Goal: Information Seeking & Learning: Learn about a topic

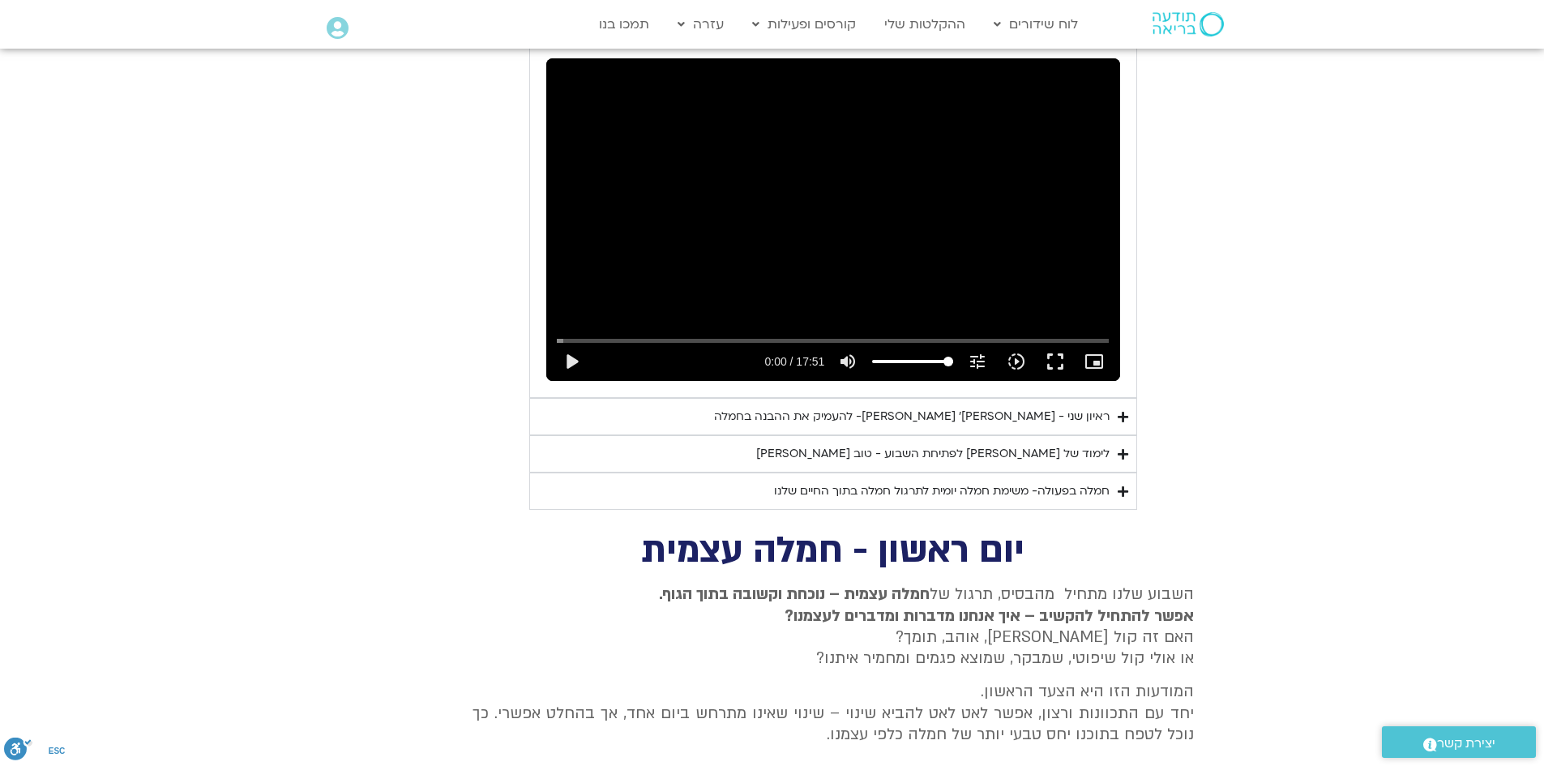
scroll to position [794, 0]
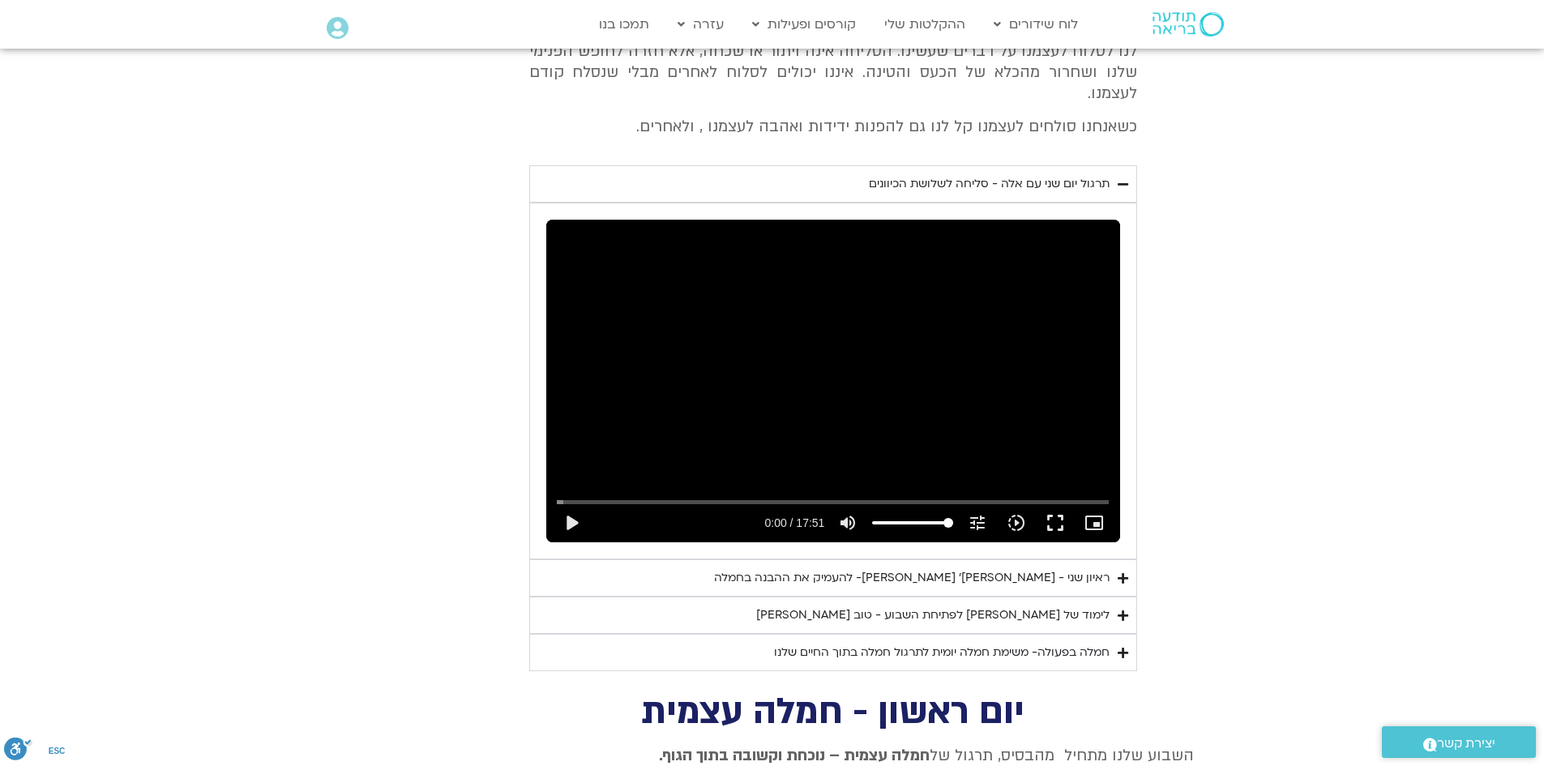
click at [1122, 647] on icon "Accordion. Open links with Enter or Space, close with Escape, and navigate with…" at bounding box center [1123, 653] width 11 height 12
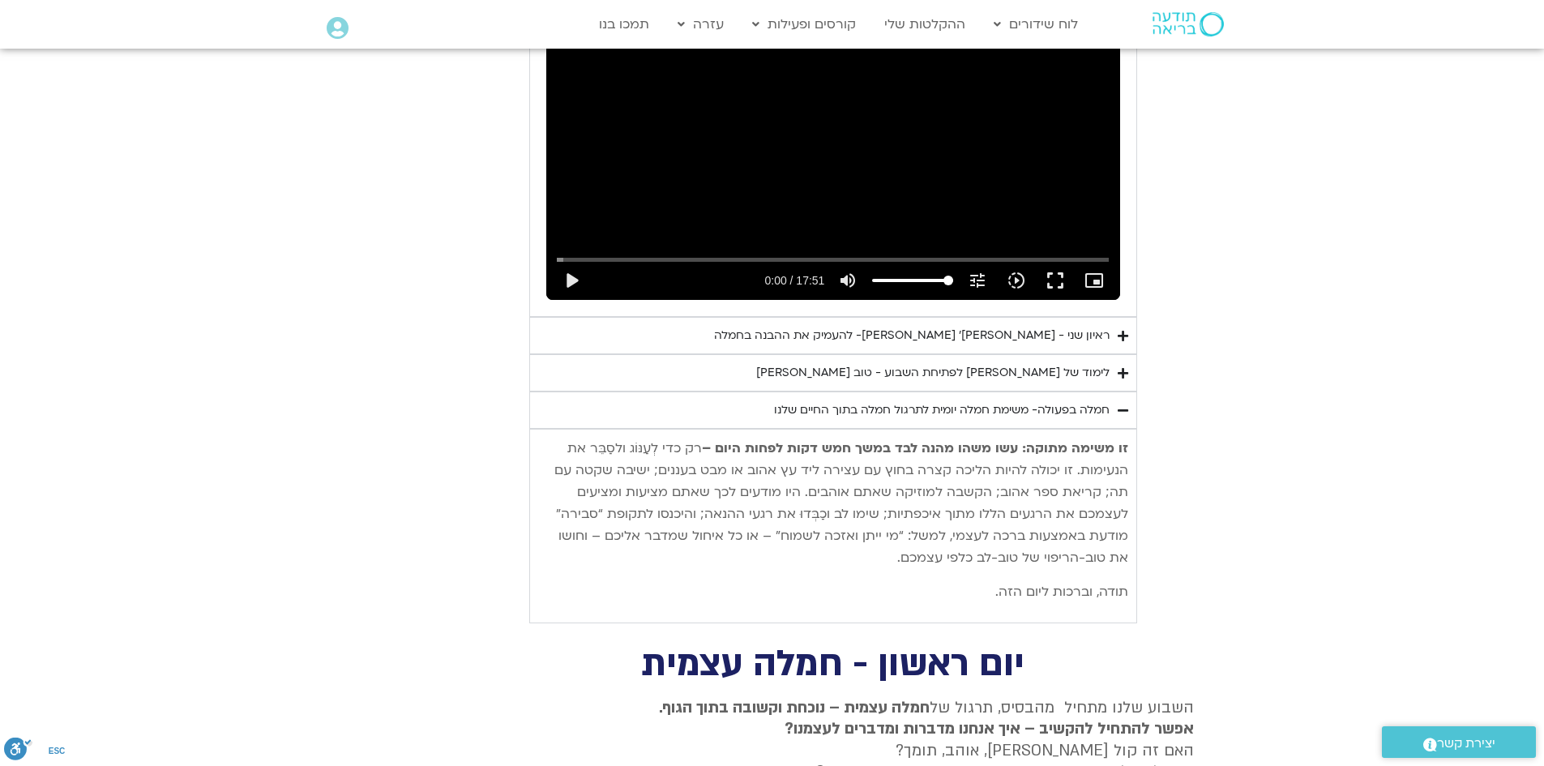
scroll to position [1037, 0]
click at [1124, 366] on icon "Accordion. Open links with Enter or Space, close with Escape, and navigate with…" at bounding box center [1123, 372] width 11 height 12
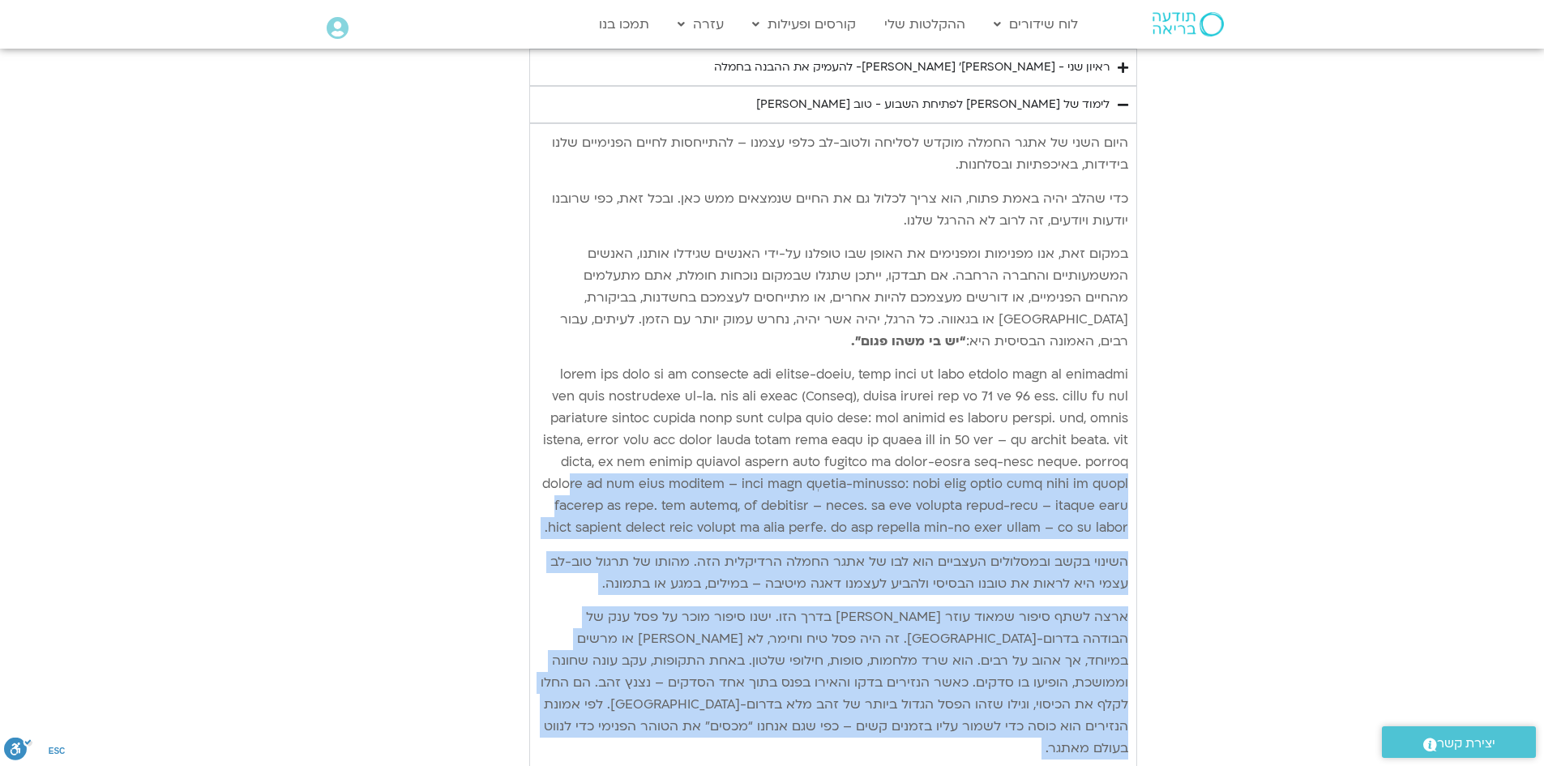
scroll to position [1280, 0]
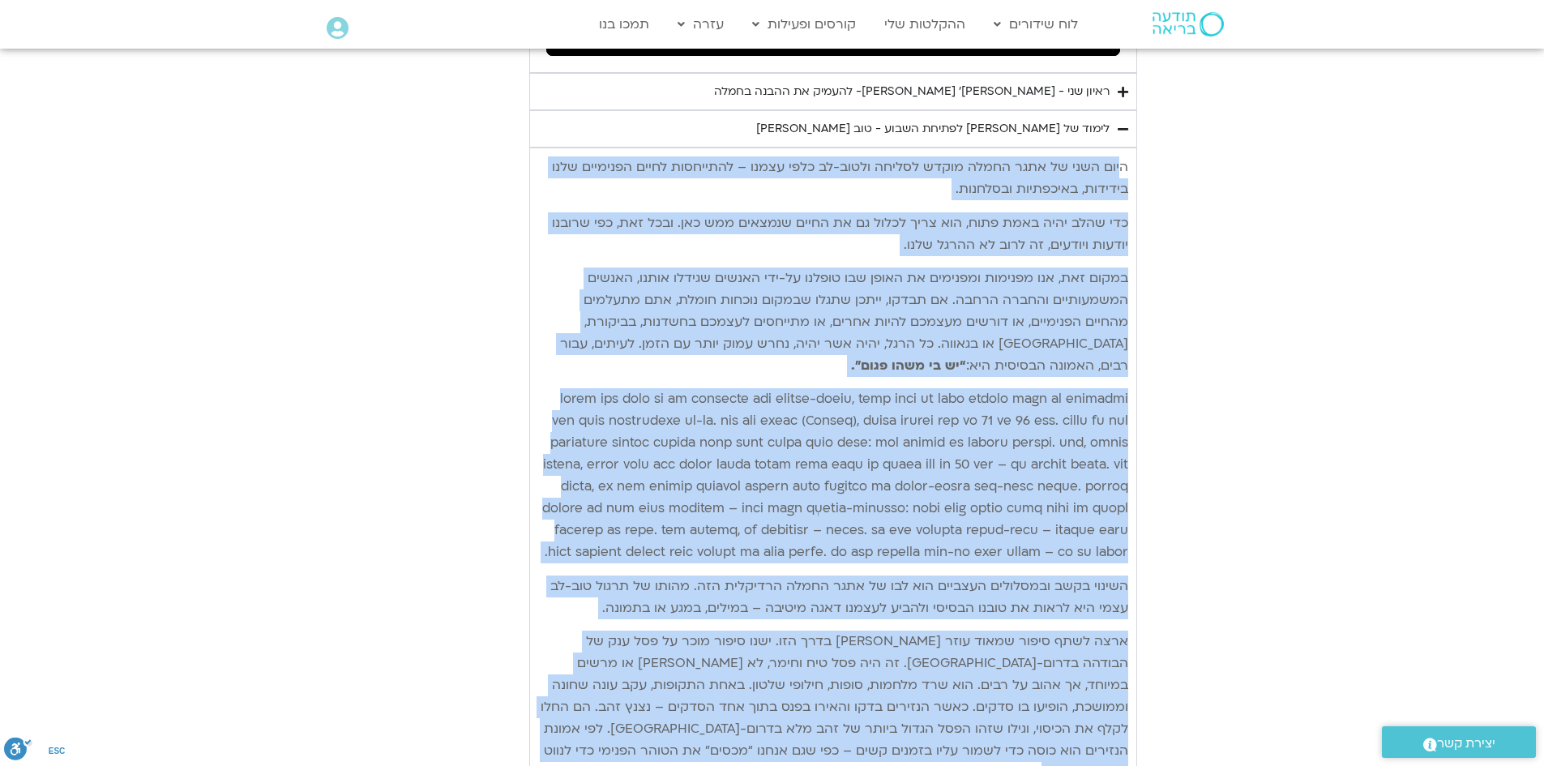
drag, startPoint x: 563, startPoint y: 661, endPoint x: 1125, endPoint y: 138, distance: 767.4
click at [1125, 156] on div "היום השני של אתגר החמלה מוקדש לסליחה ולטוב-[PERSON_NAME] כלפי עצמנו – להתייחסות…" at bounding box center [833, 547] width 590 height 782
copy div "lore ipsu do sita conse adipi elitse doeiu-te inci utlab – etdolorem aliqu enim…"
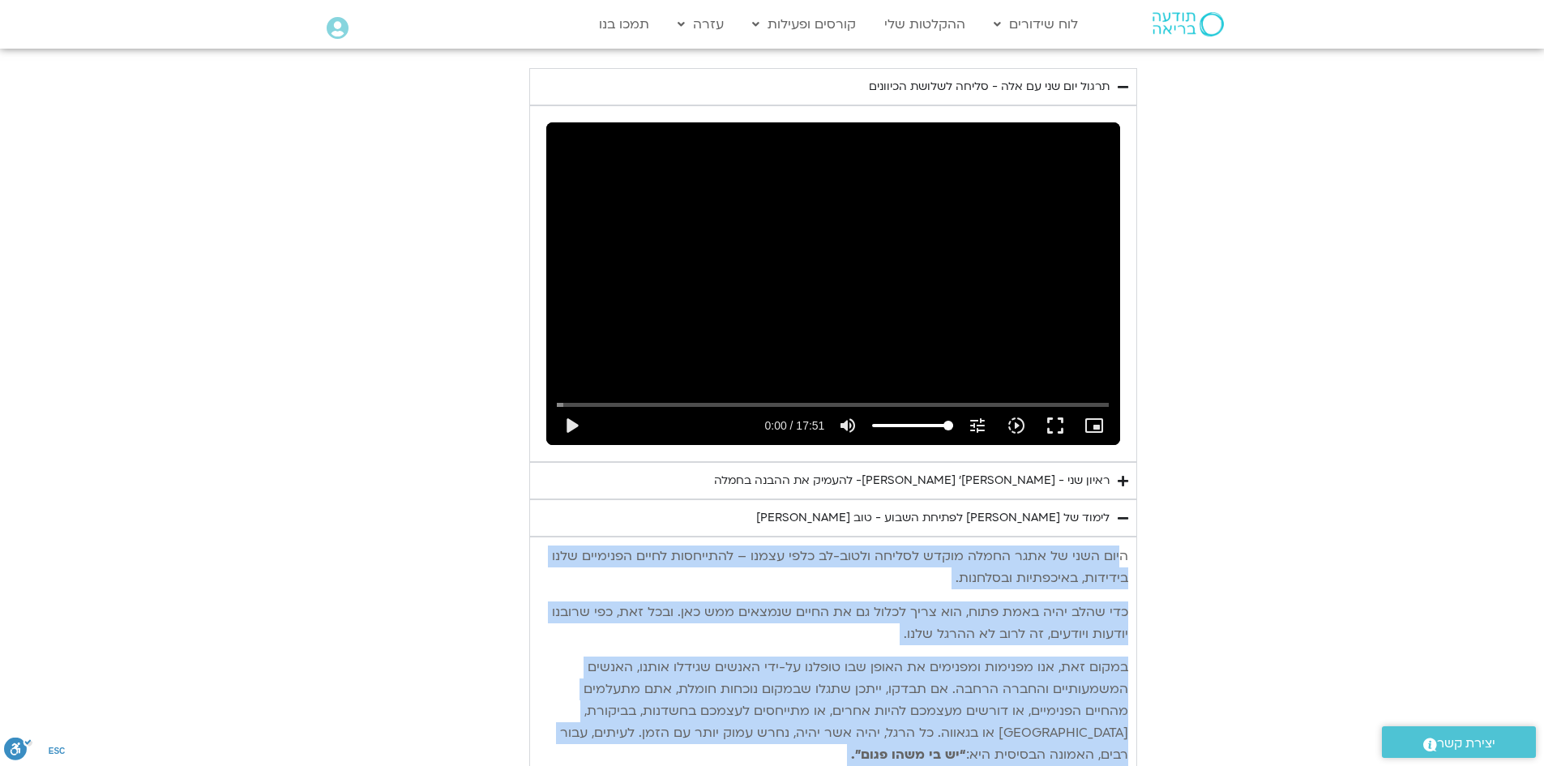
scroll to position [875, 0]
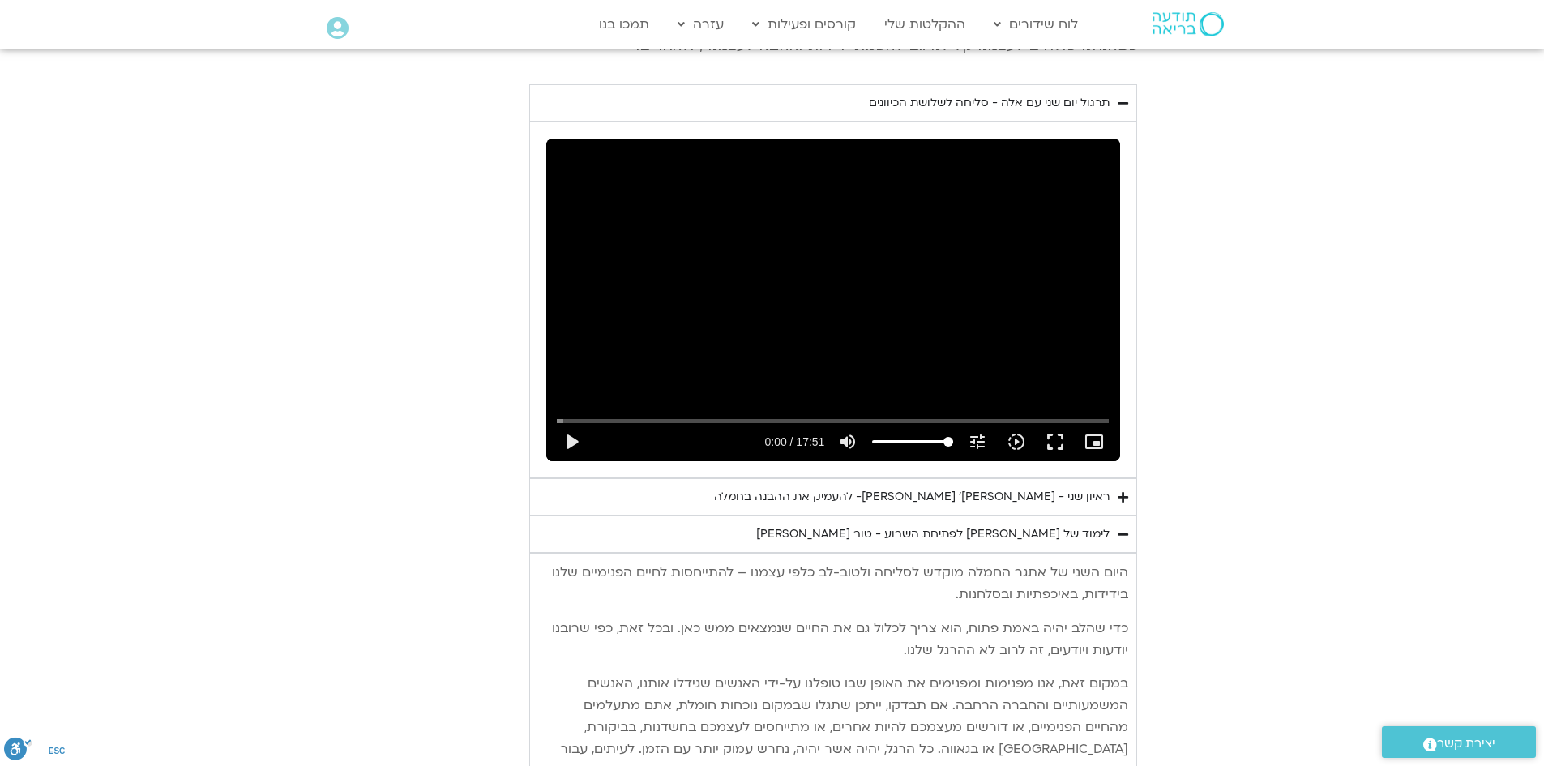
click at [1119, 491] on icon "Accordion. Open links with Enter or Space, close with Escape, and navigate with…" at bounding box center [1123, 497] width 11 height 12
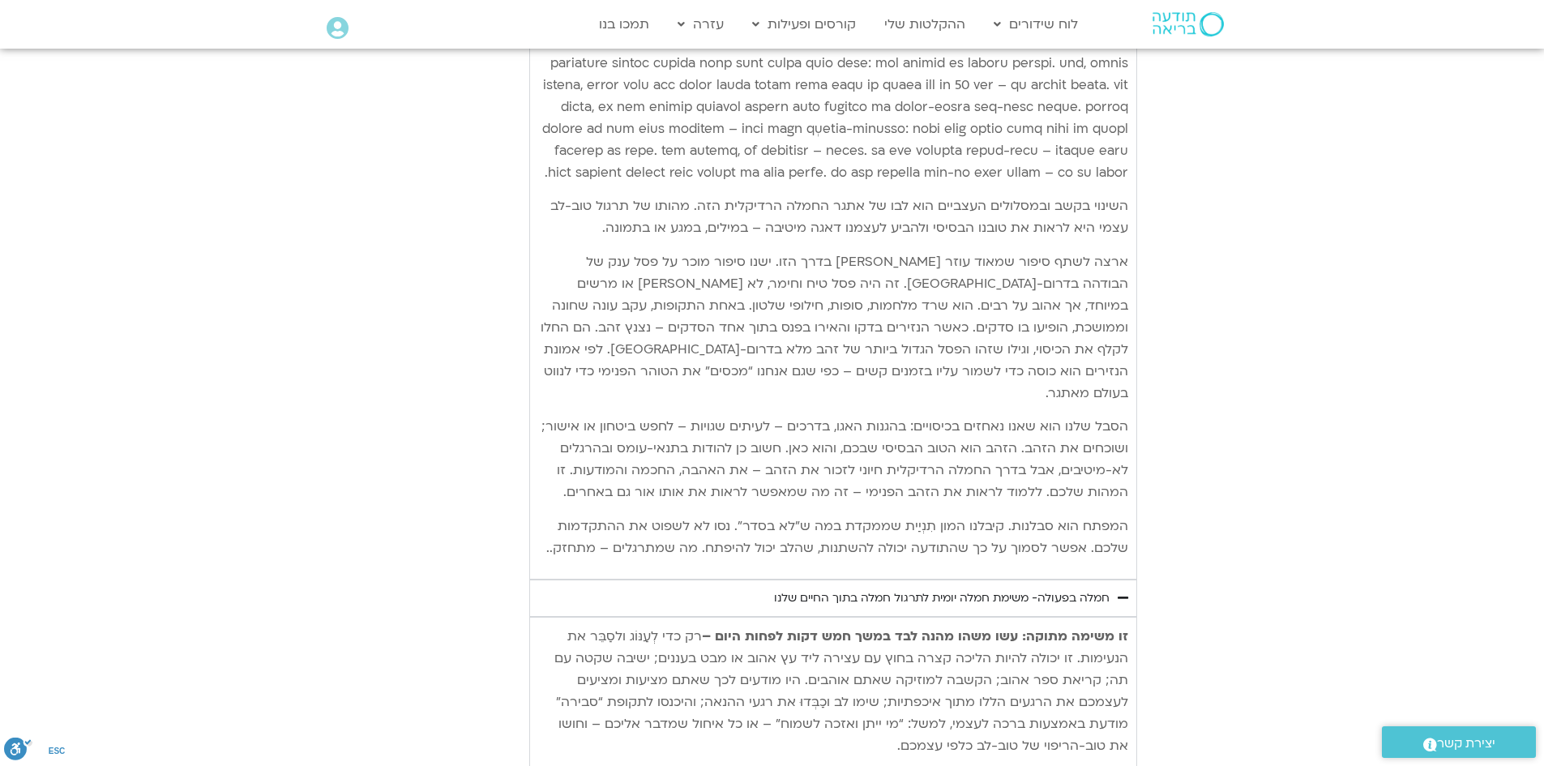
scroll to position [2415, 0]
